Goal: Navigation & Orientation: Understand site structure

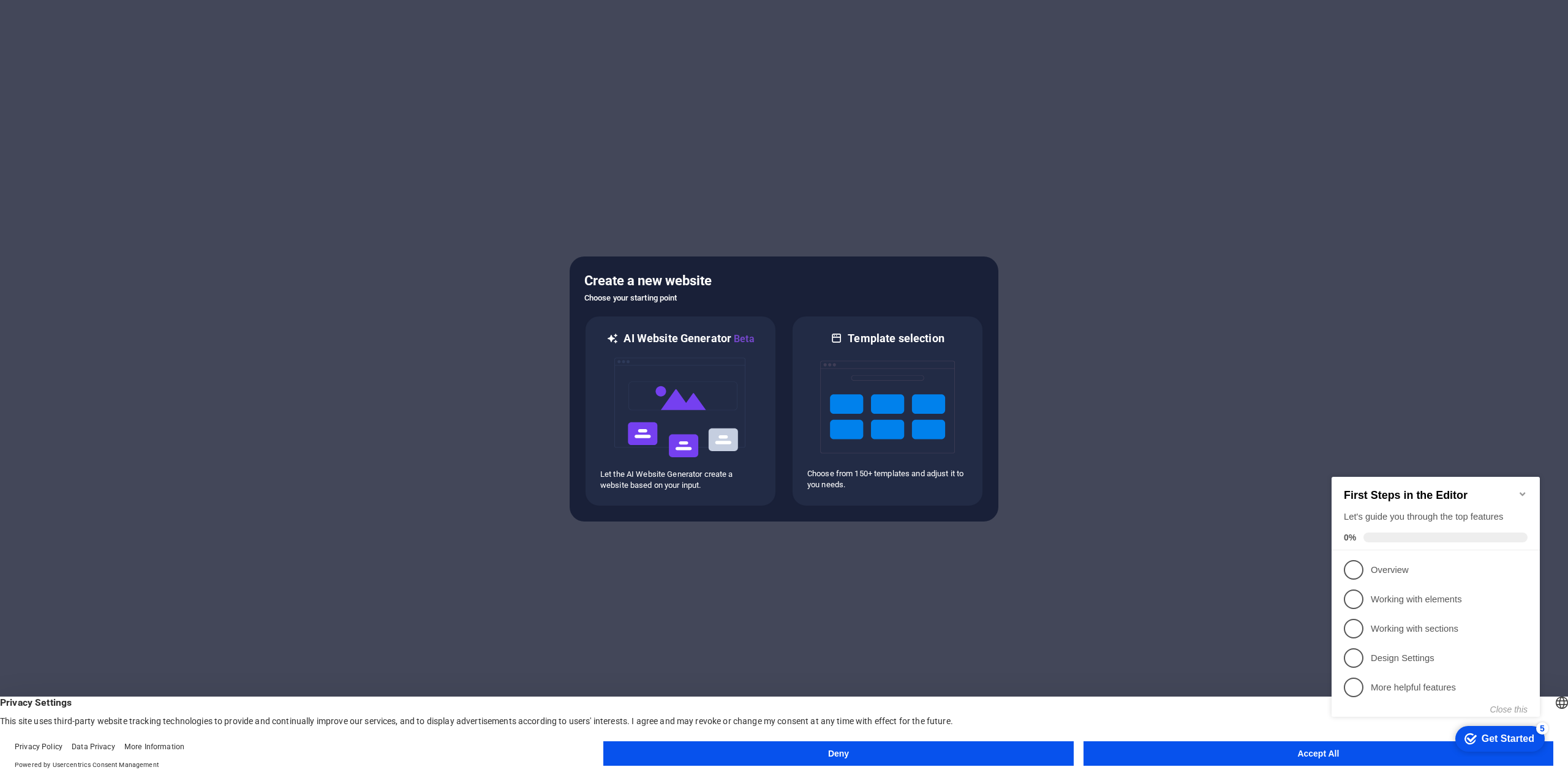
click at [750, 754] on button "Deny" at bounding box center [838, 754] width 469 height 24
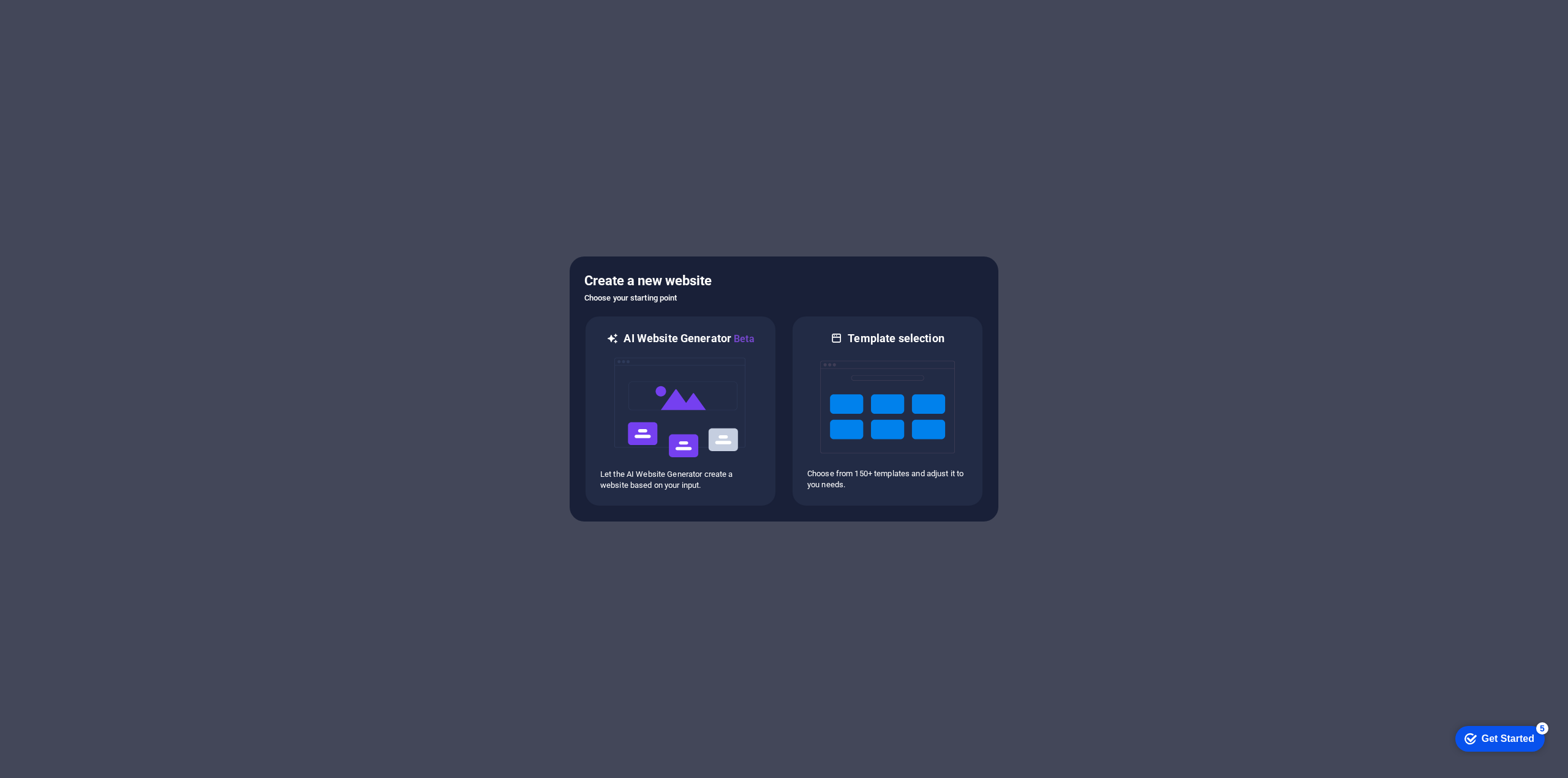
click at [1240, 385] on div at bounding box center [784, 389] width 1568 height 778
click at [866, 479] on p "Choose from 150+ templates and adjust it to you needs." at bounding box center [887, 479] width 161 height 22
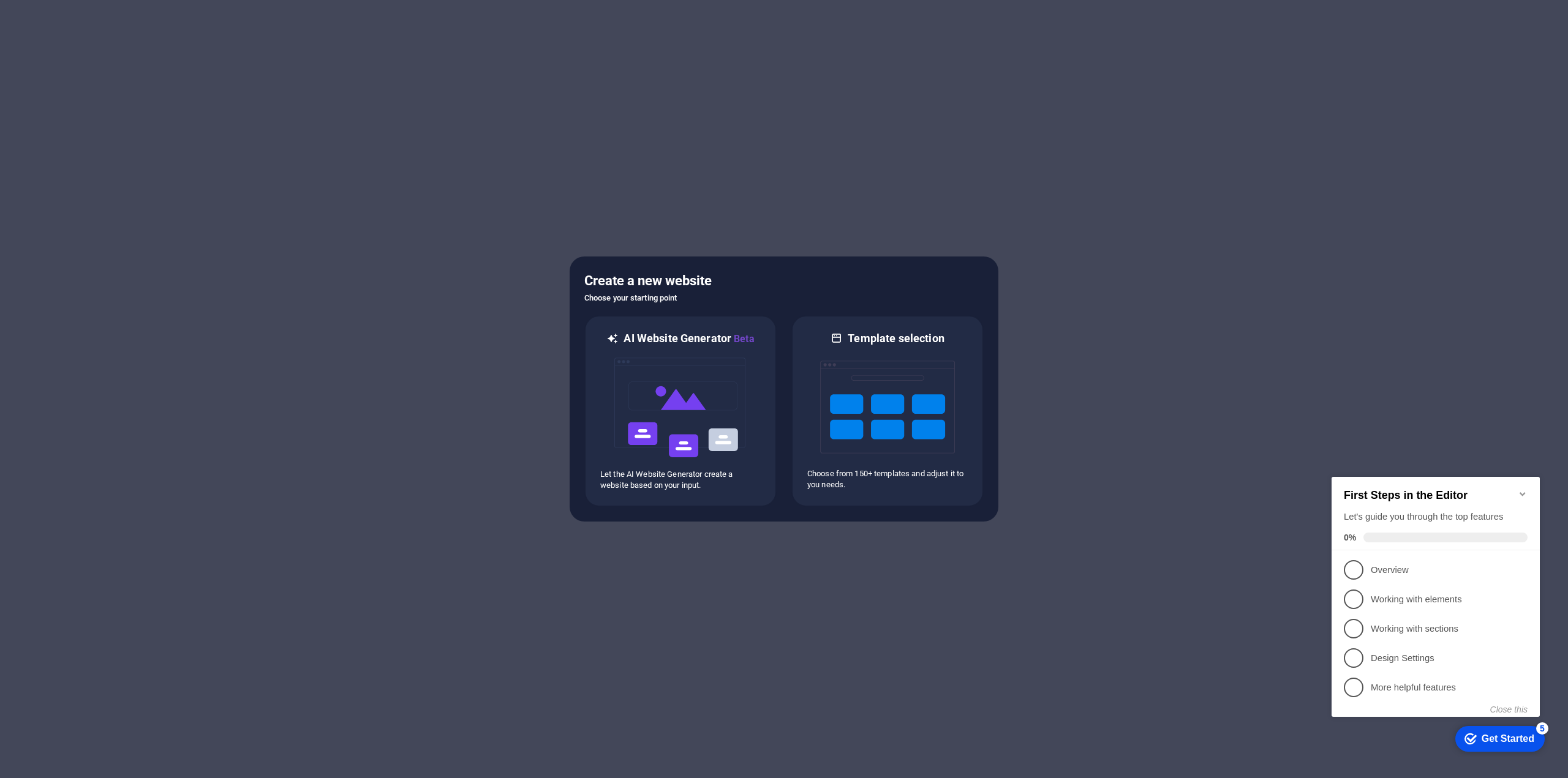
click at [987, 236] on div at bounding box center [784, 389] width 1568 height 778
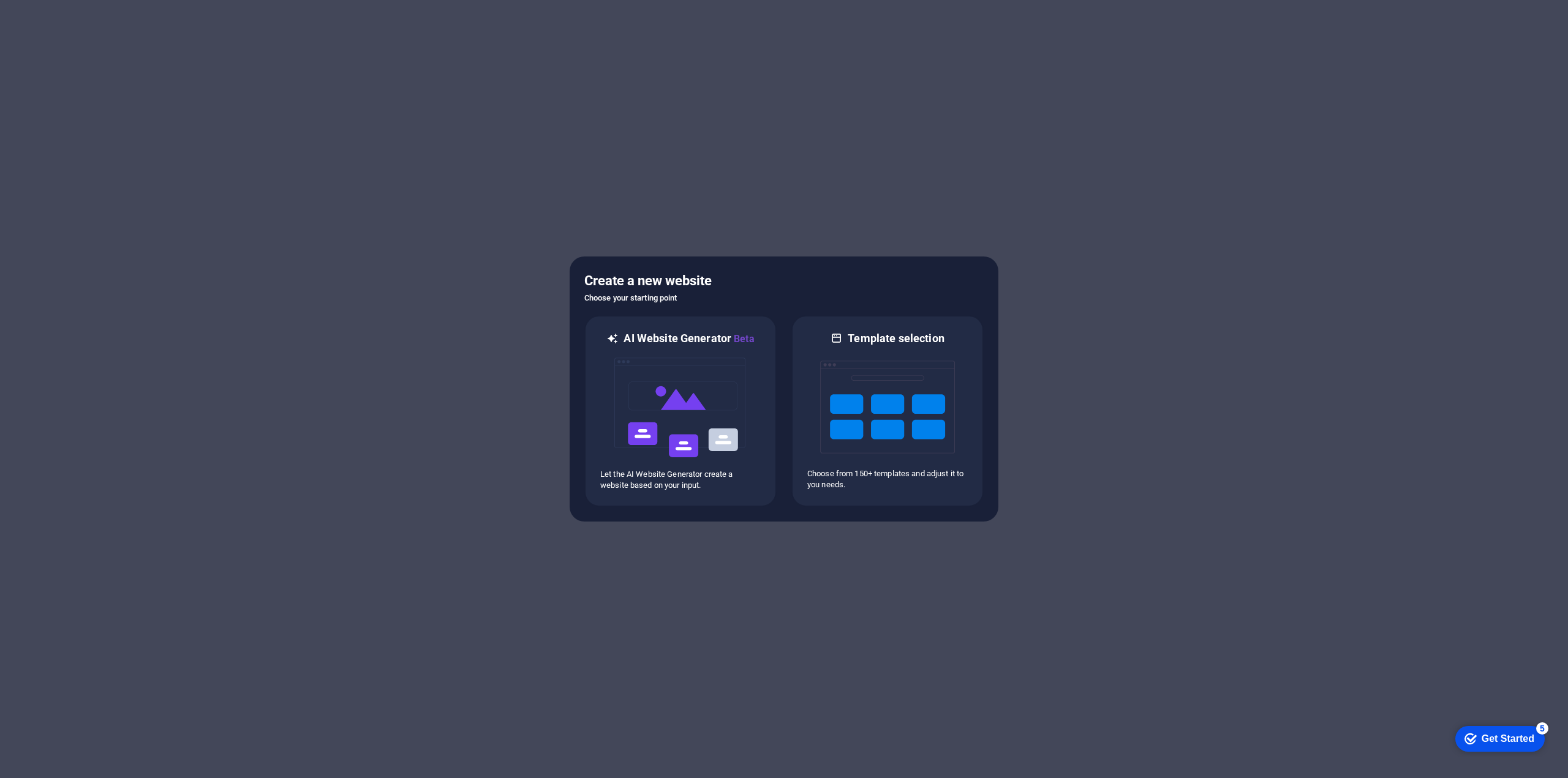
click at [871, 149] on div at bounding box center [784, 389] width 1568 height 778
